Goal: Task Accomplishment & Management: Manage account settings

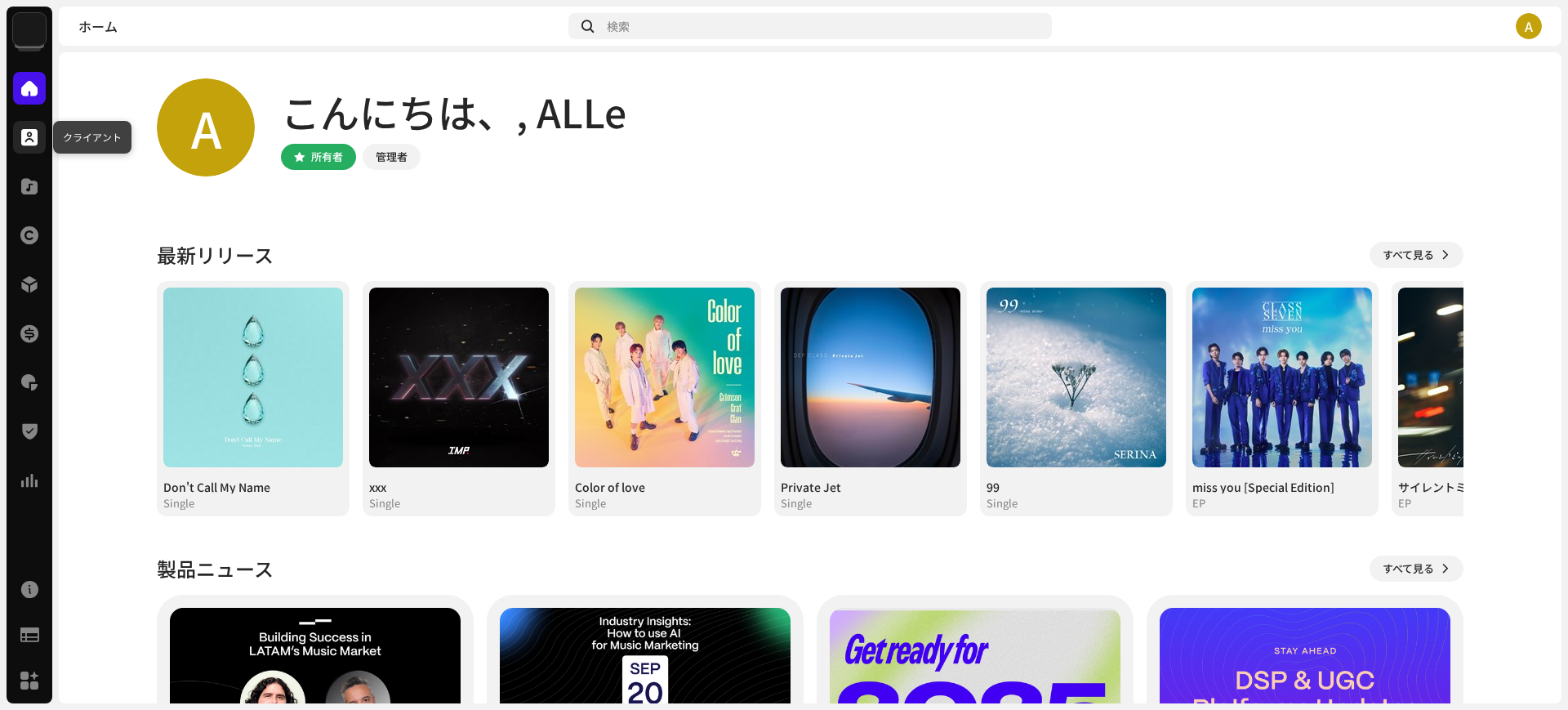
click at [23, 138] on span at bounding box center [29, 136] width 17 height 13
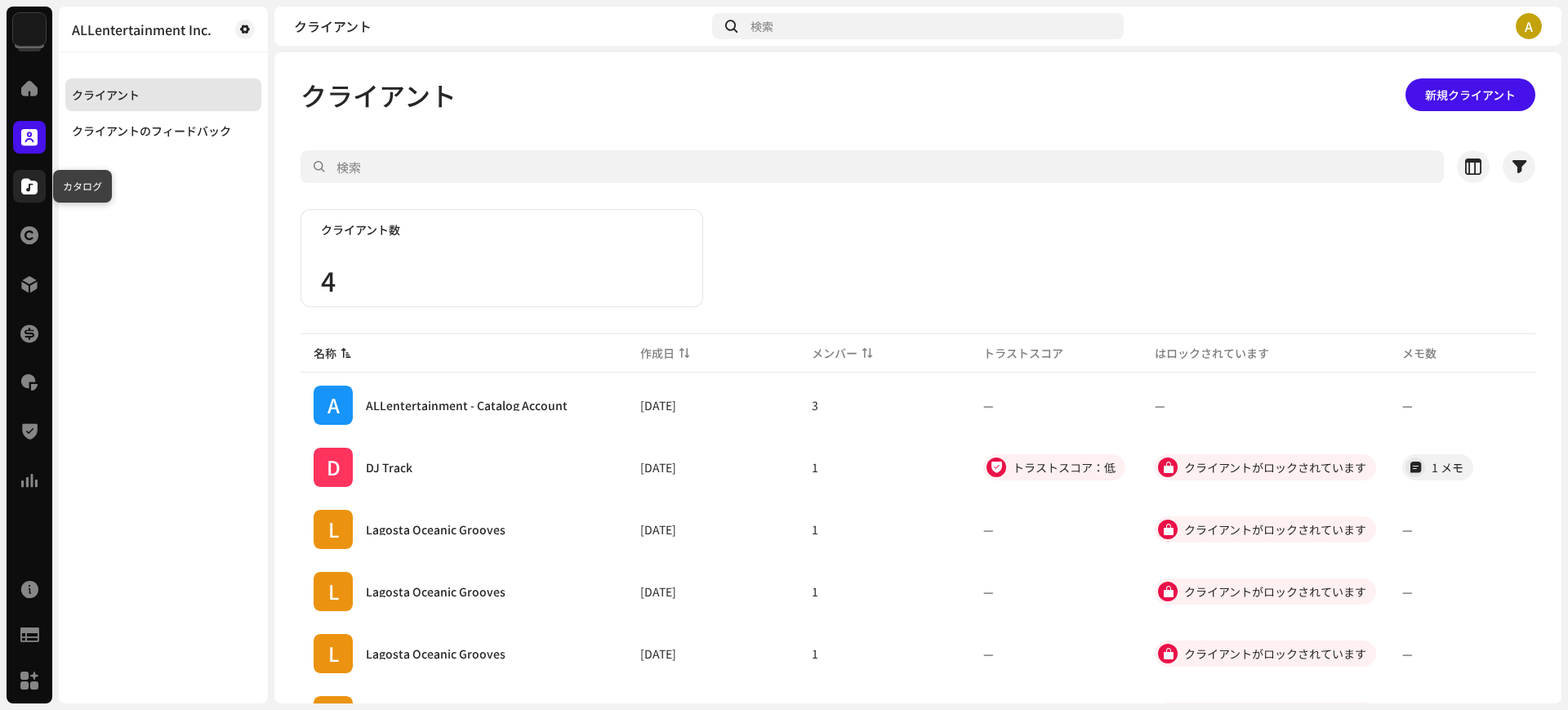
click at [25, 195] on div at bounding box center [29, 187] width 33 height 33
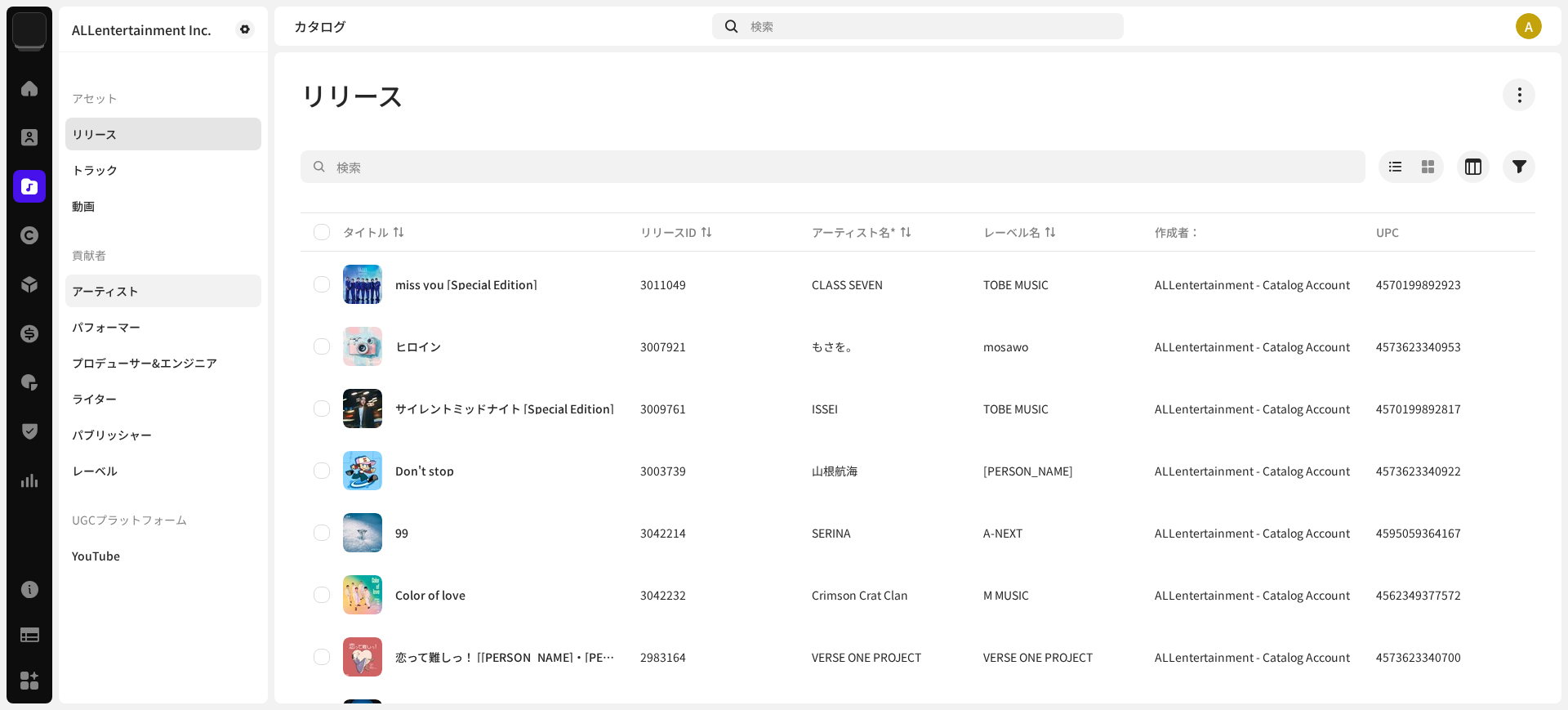
click at [135, 289] on div "アーティスト" at bounding box center [105, 290] width 67 height 13
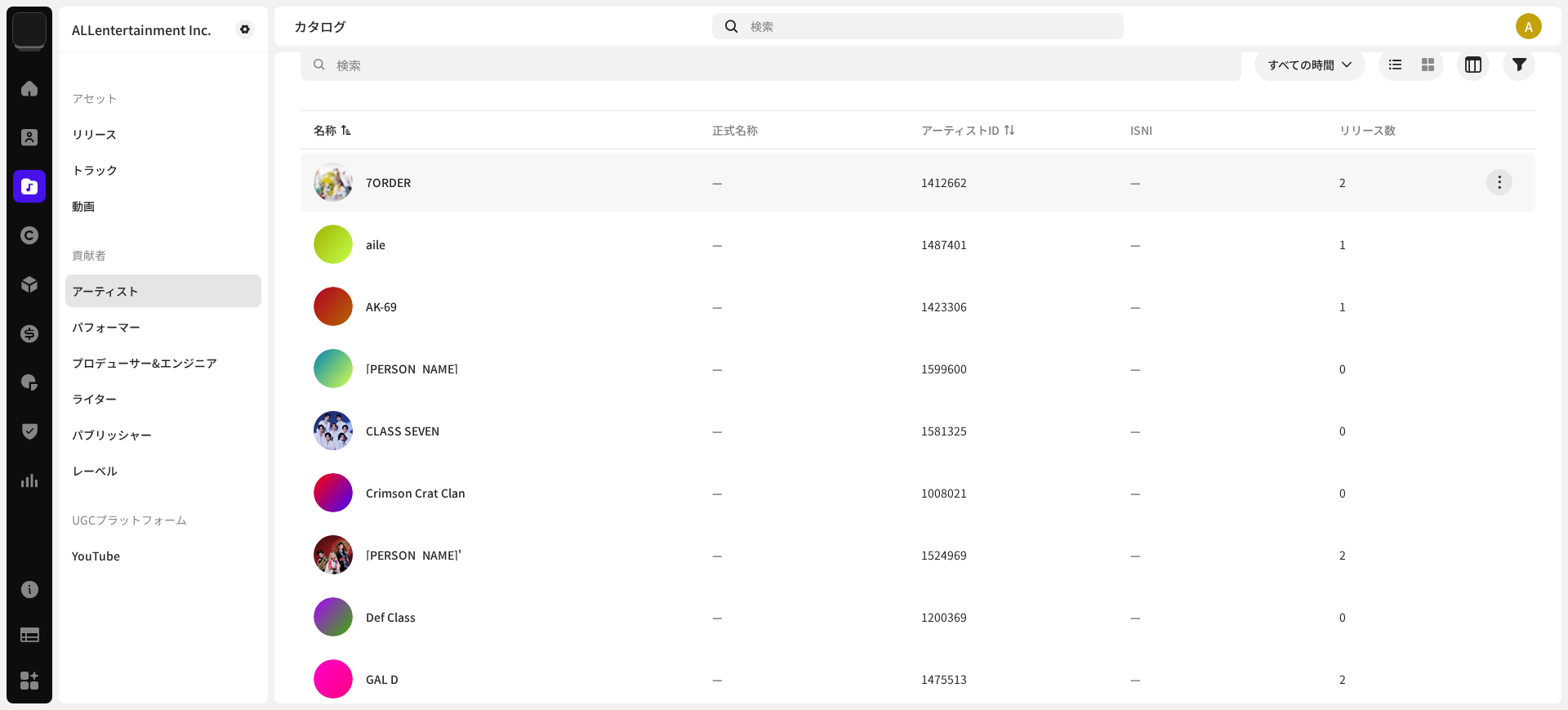
scroll to position [204, 0]
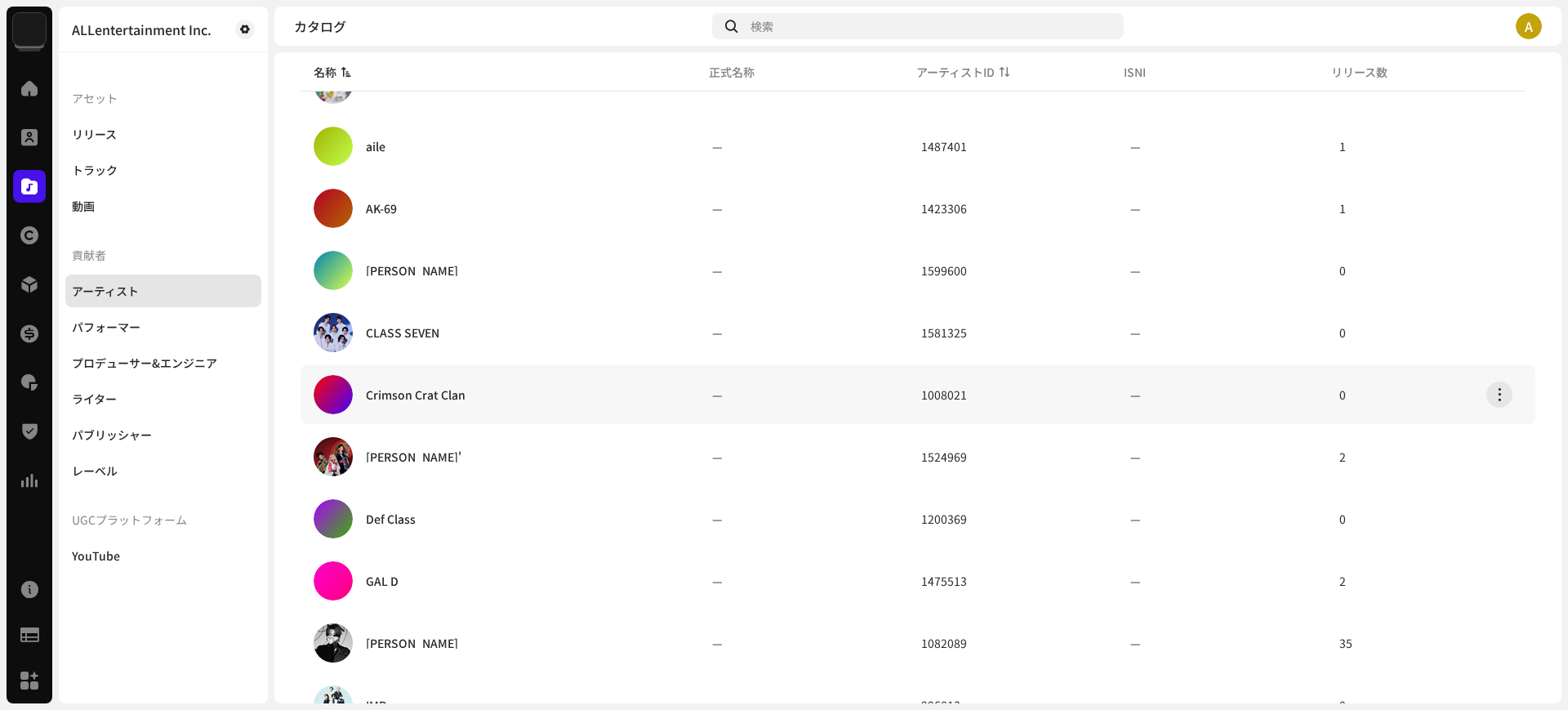
click at [434, 391] on div "Crimson Crat Clan" at bounding box center [415, 395] width 99 height 12
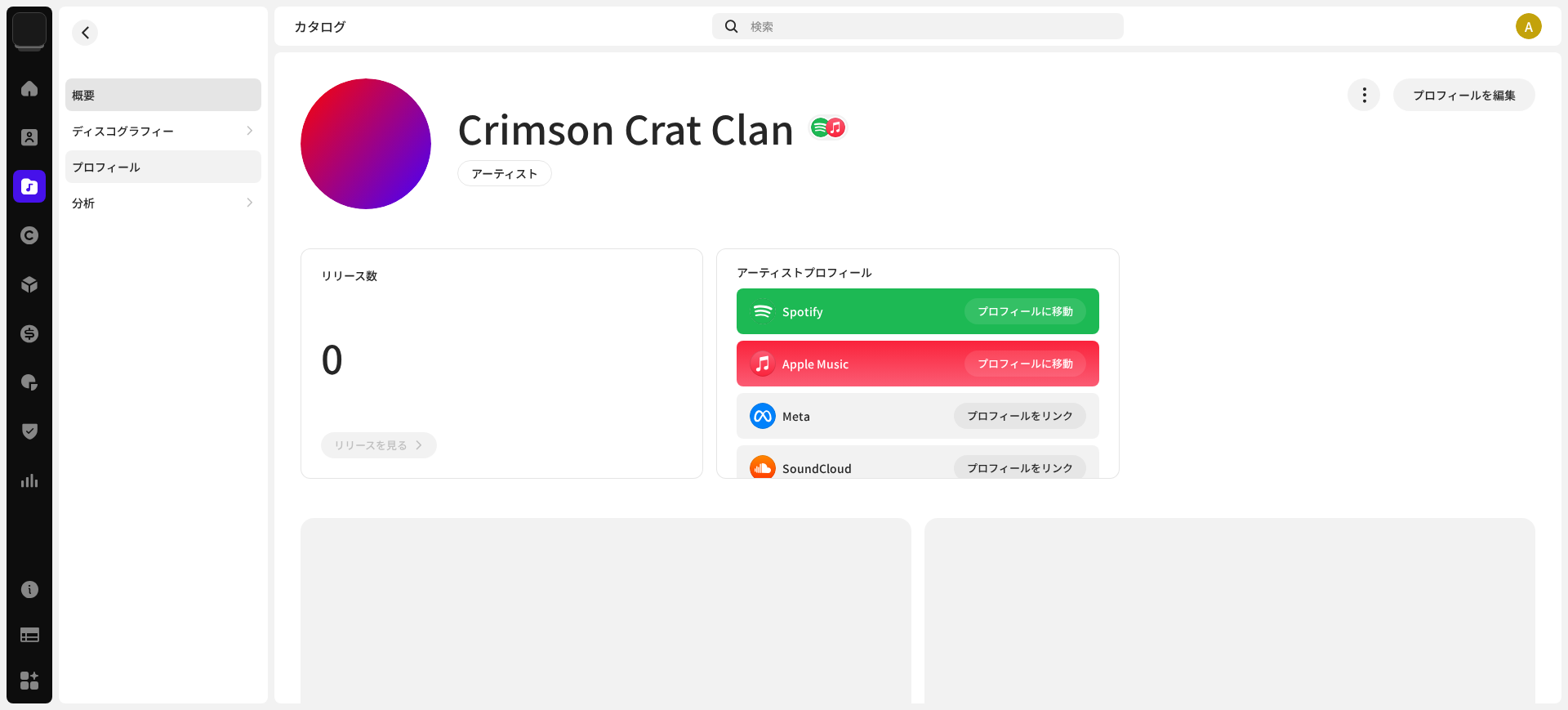
click at [123, 162] on div "プロフィール" at bounding box center [106, 166] width 69 height 13
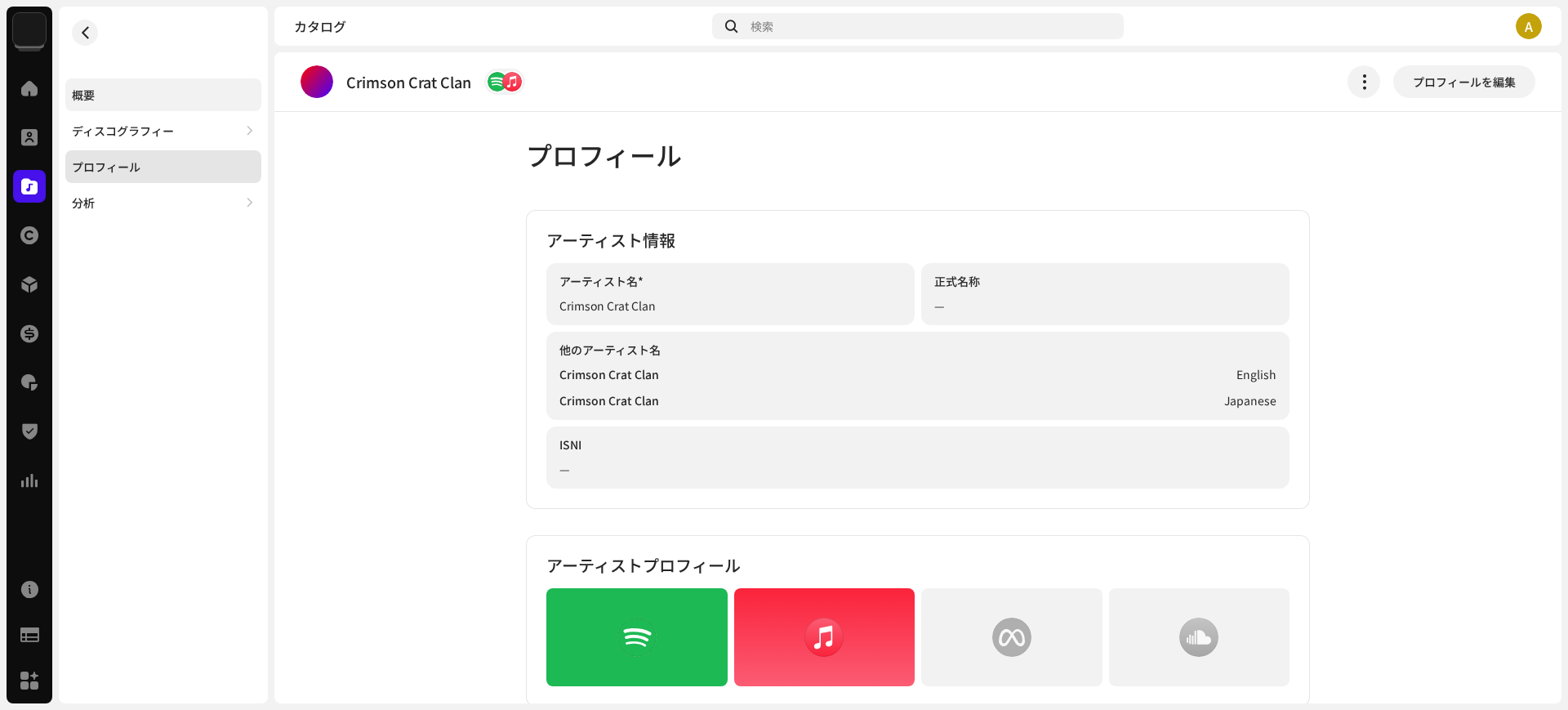
click at [139, 89] on div "概要" at bounding box center [163, 94] width 183 height 13
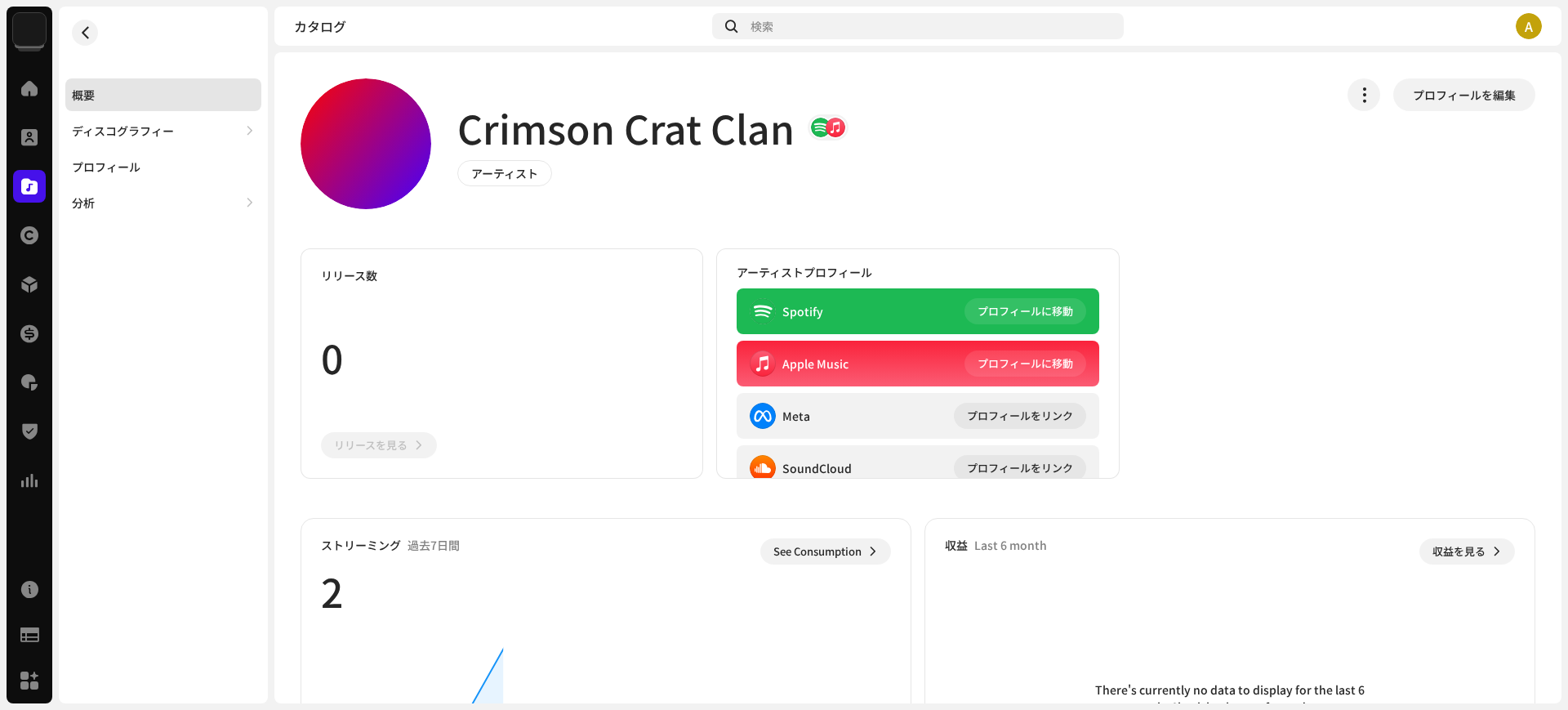
click at [331, 128] on div at bounding box center [366, 144] width 130 height 130
click at [1456, 91] on span "プロフィールを編集" at bounding box center [1464, 95] width 103 height 33
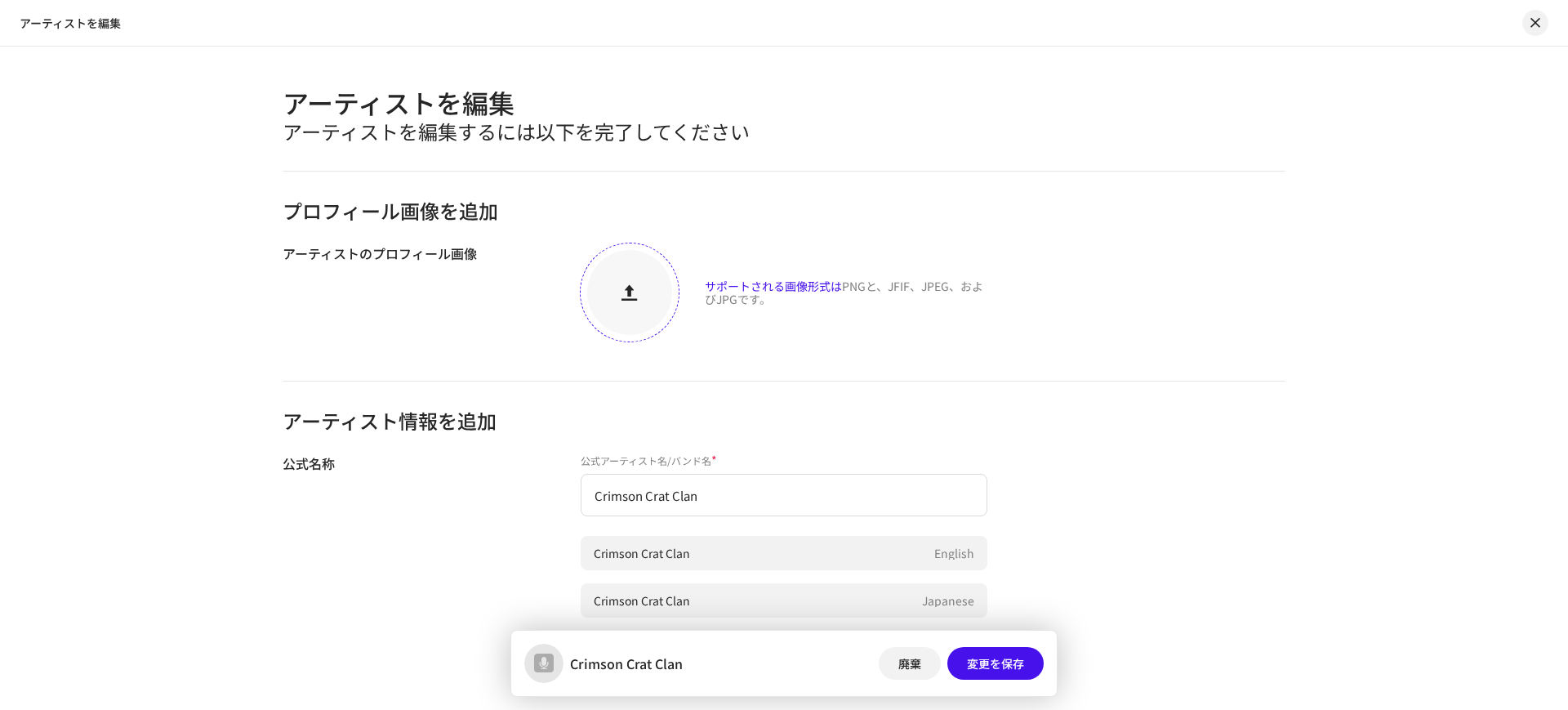
click at [611, 316] on div at bounding box center [629, 292] width 85 height 85
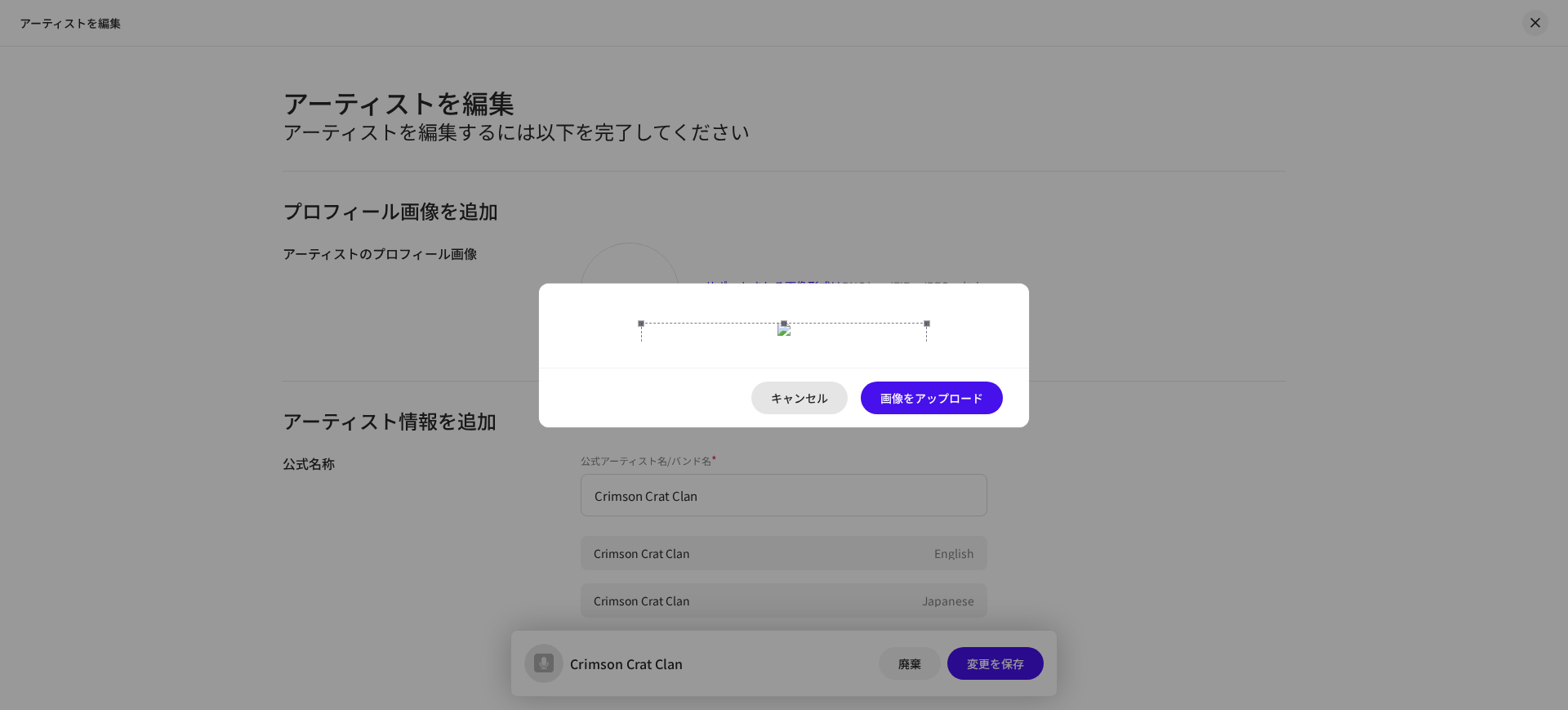
click at [815, 414] on span "キャンセル" at bounding box center [799, 398] width 57 height 33
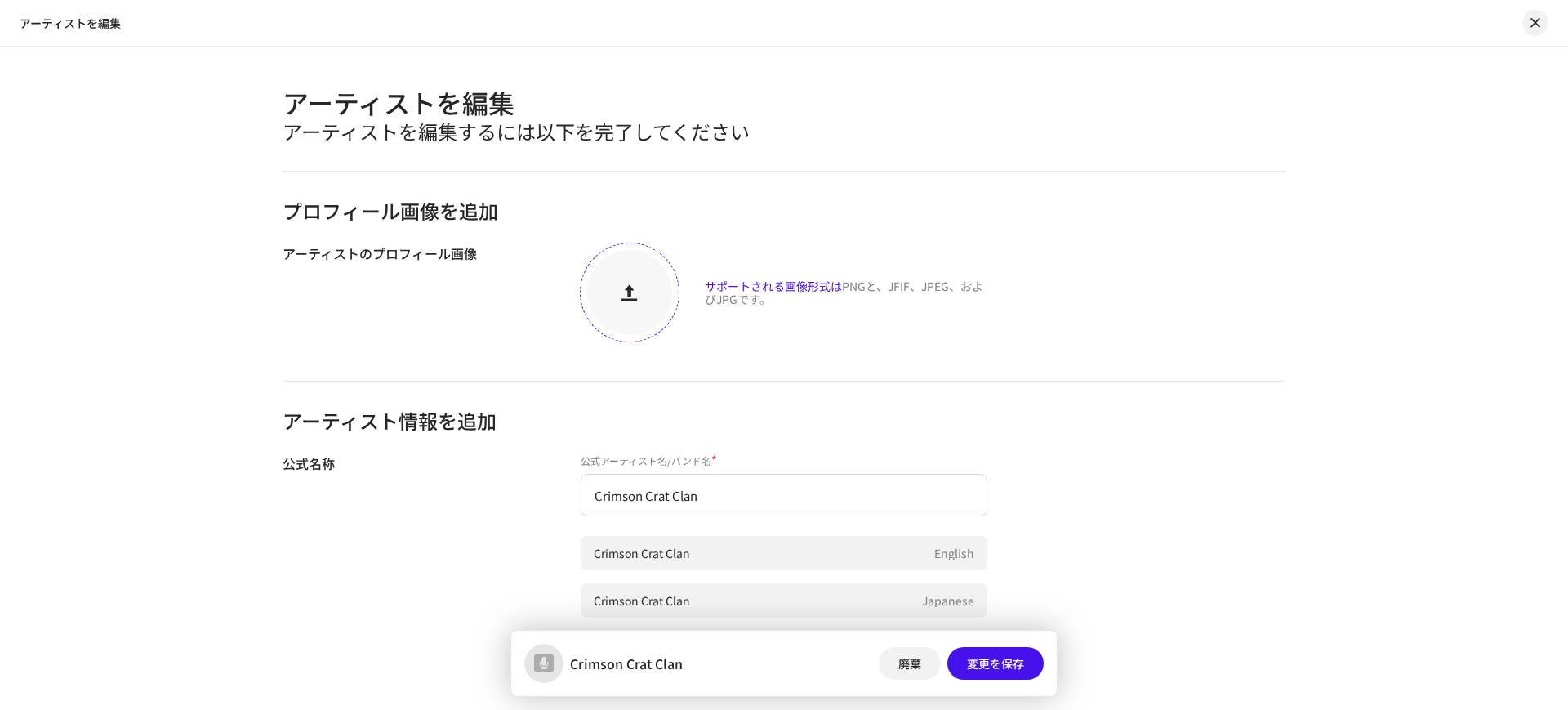
click at [619, 259] on div at bounding box center [629, 292] width 85 height 85
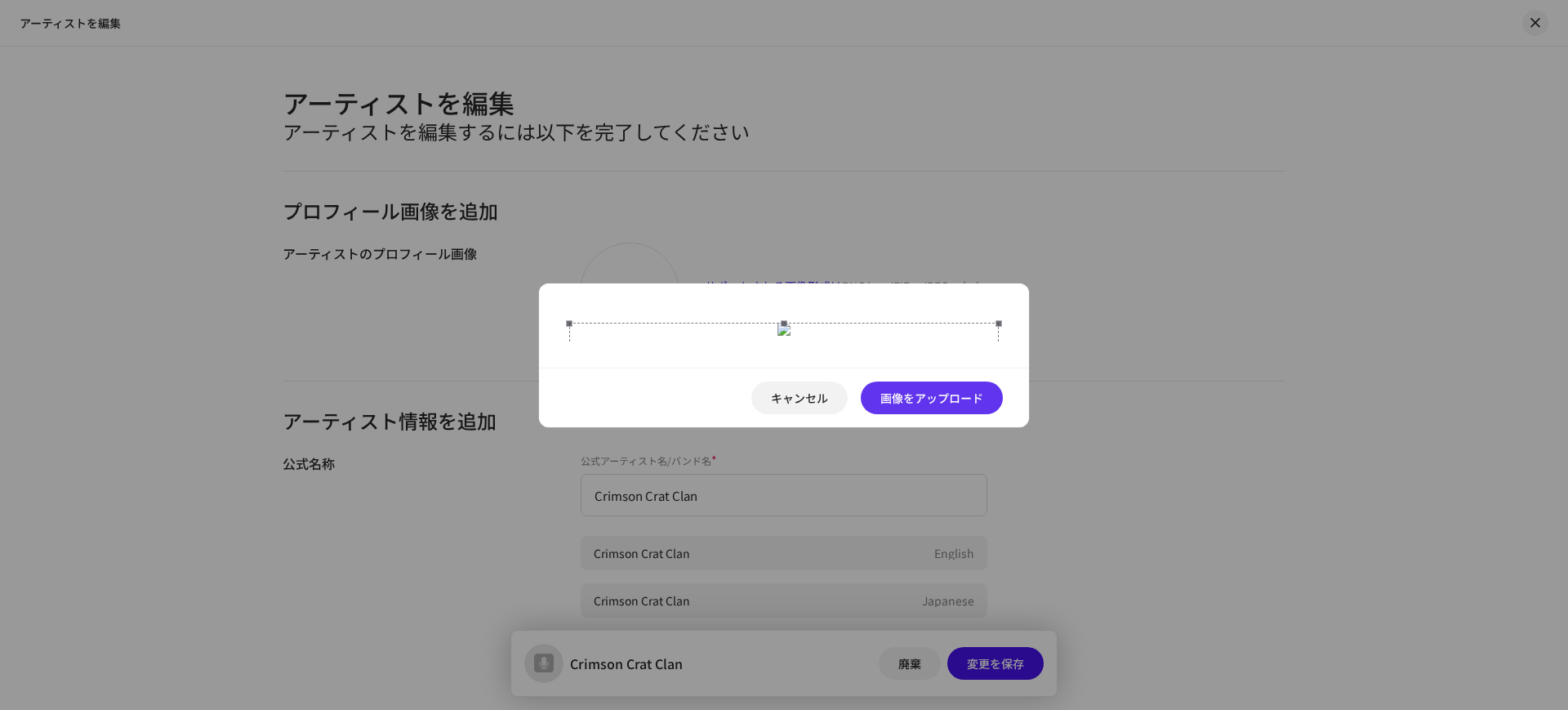
click at [931, 414] on span "画像をアップロード" at bounding box center [931, 398] width 103 height 33
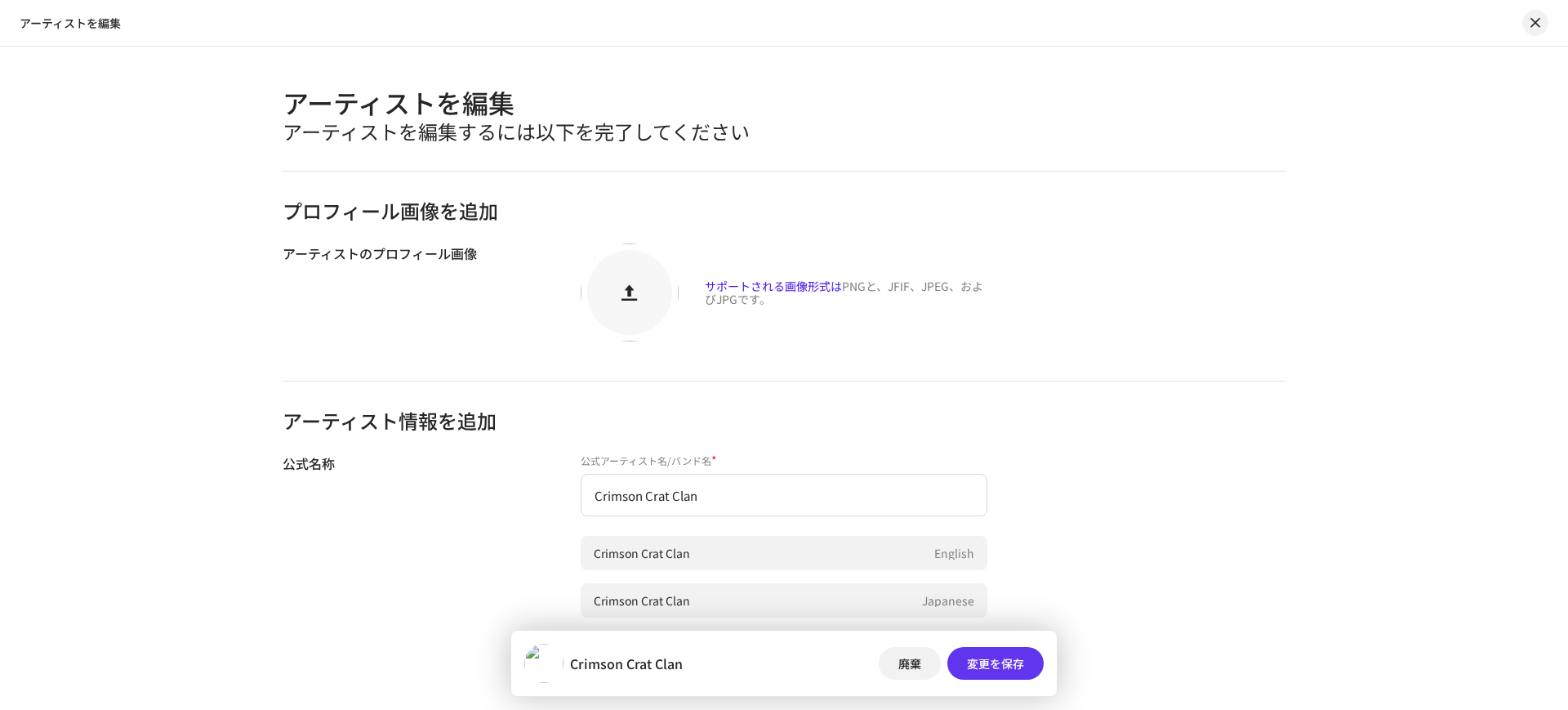
click at [1002, 658] on span "変更を保存" at bounding box center [994, 663] width 57 height 33
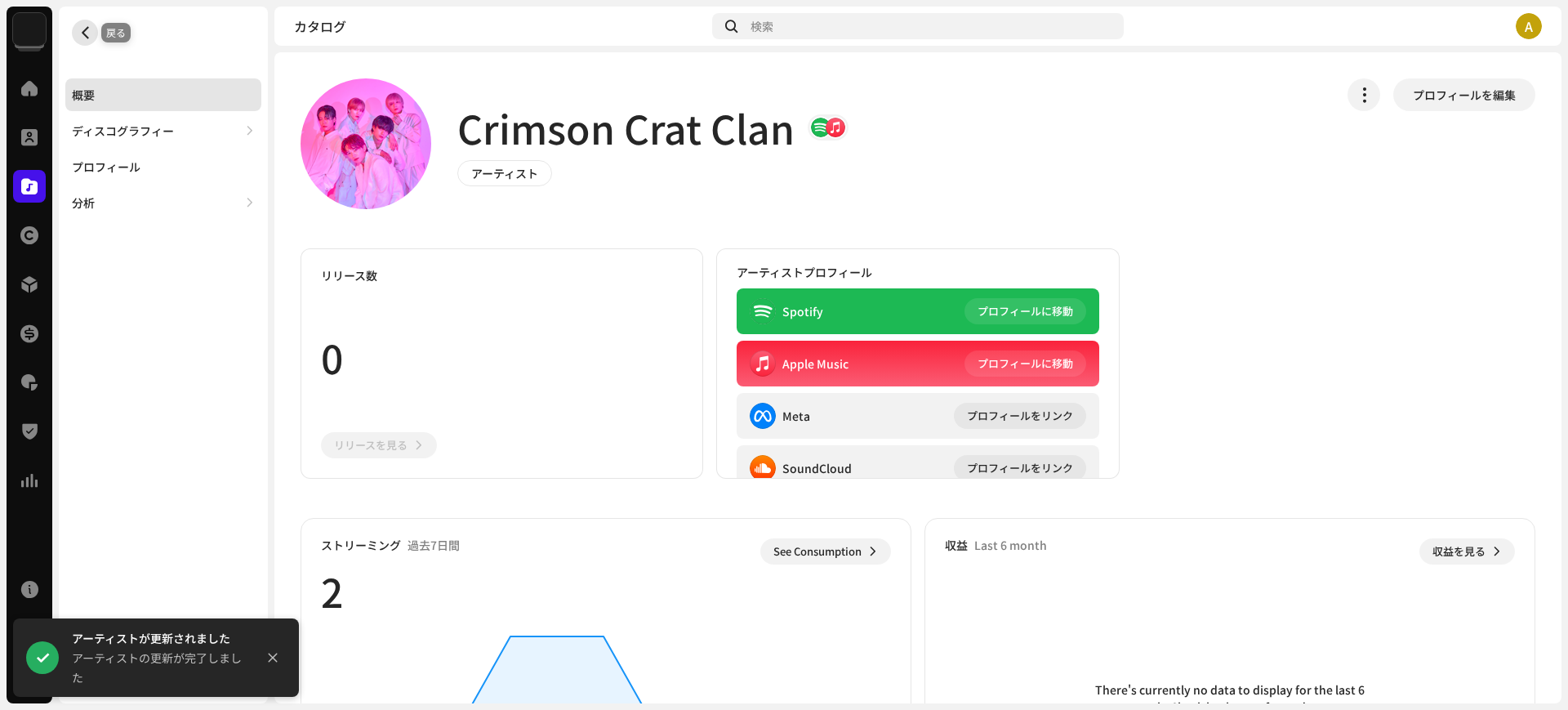
click at [94, 33] on button "button" at bounding box center [85, 32] width 26 height 26
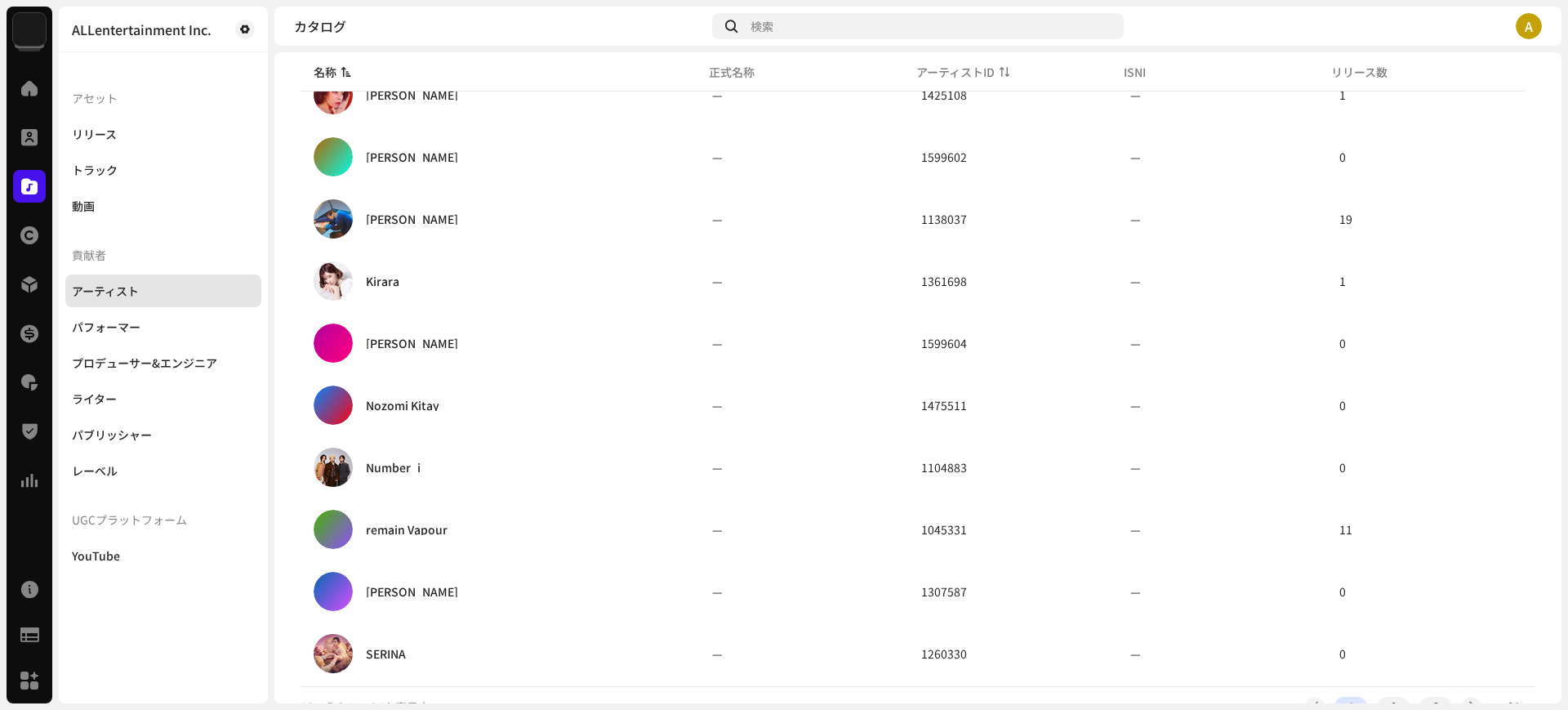
scroll to position [1084, 0]
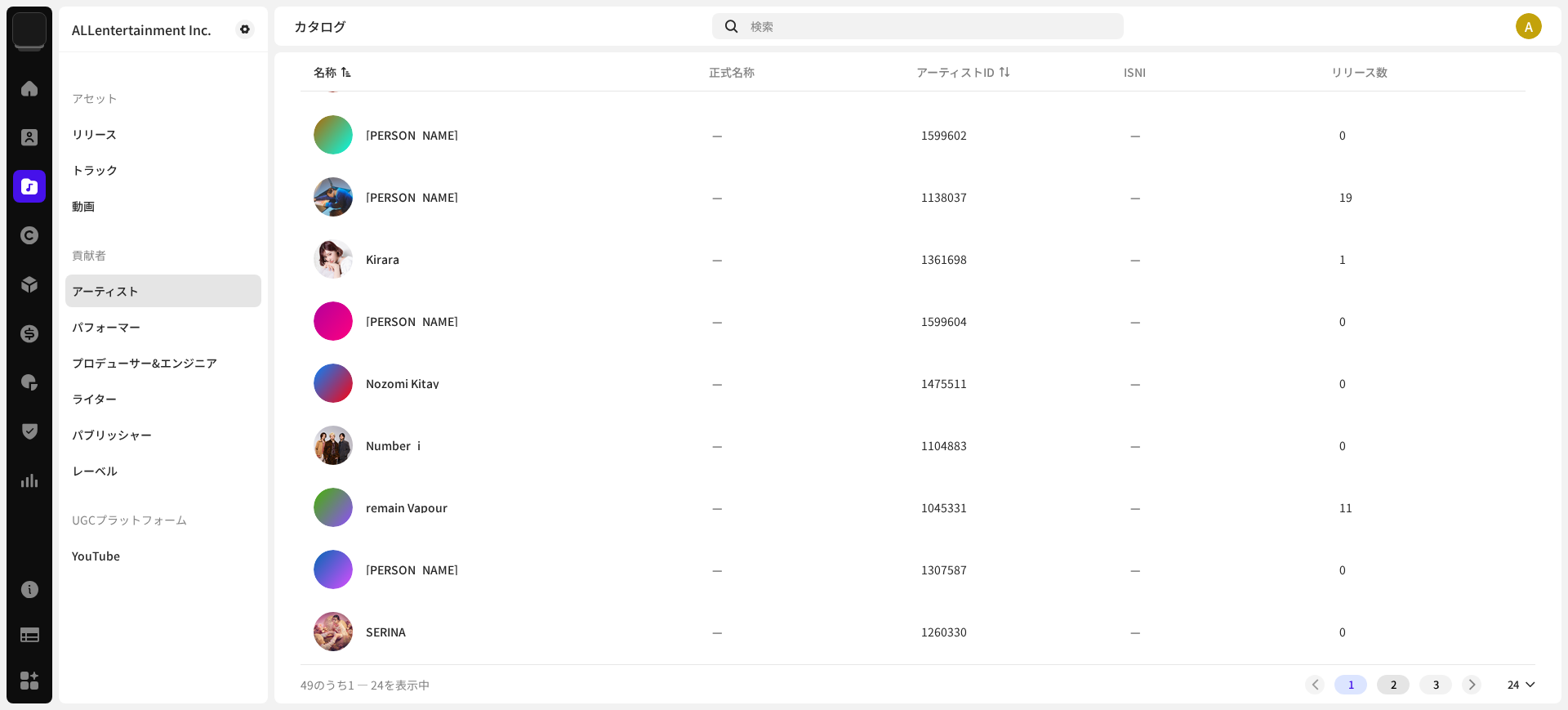
click at [1389, 688] on div "2" at bounding box center [1393, 685] width 33 height 19
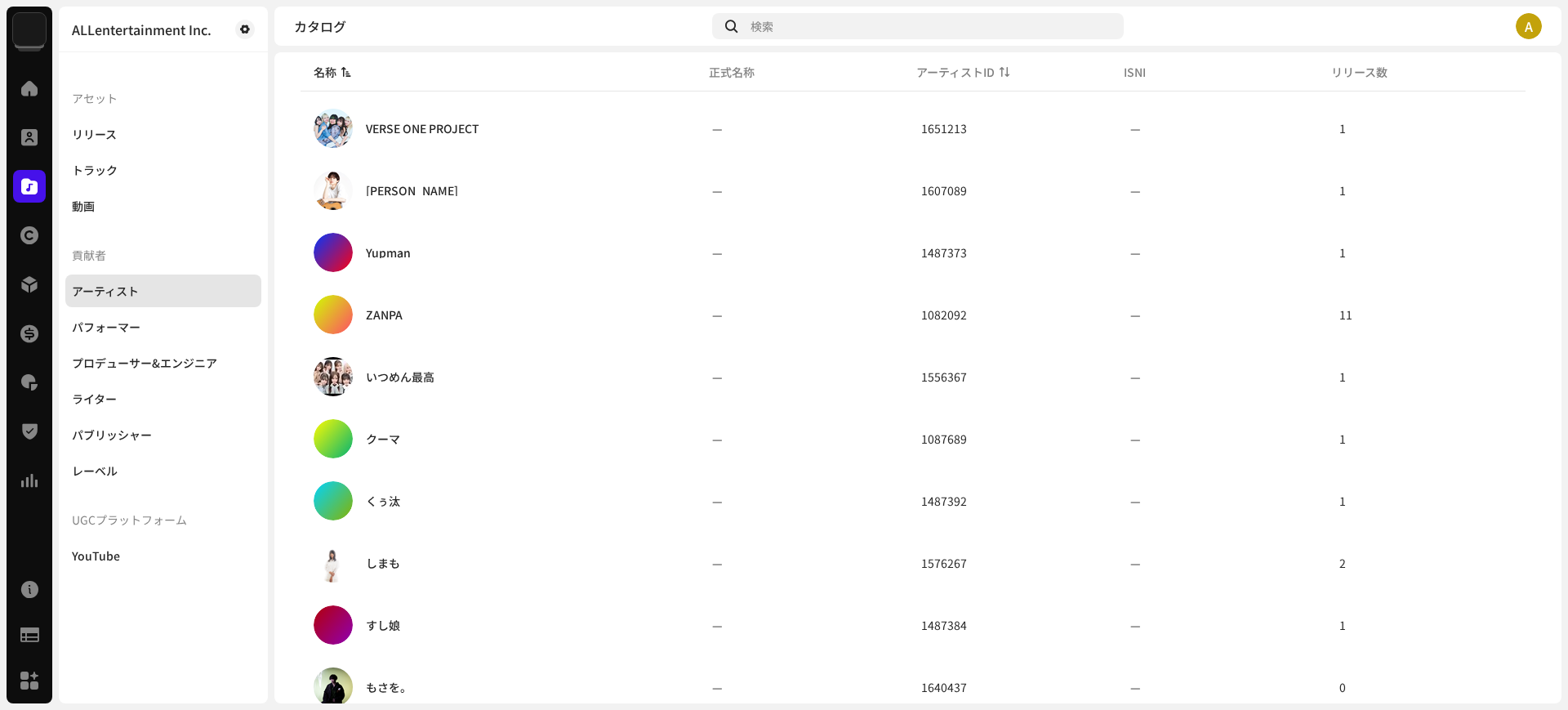
scroll to position [613, 0]
